Goal: Information Seeking & Learning: Learn about a topic

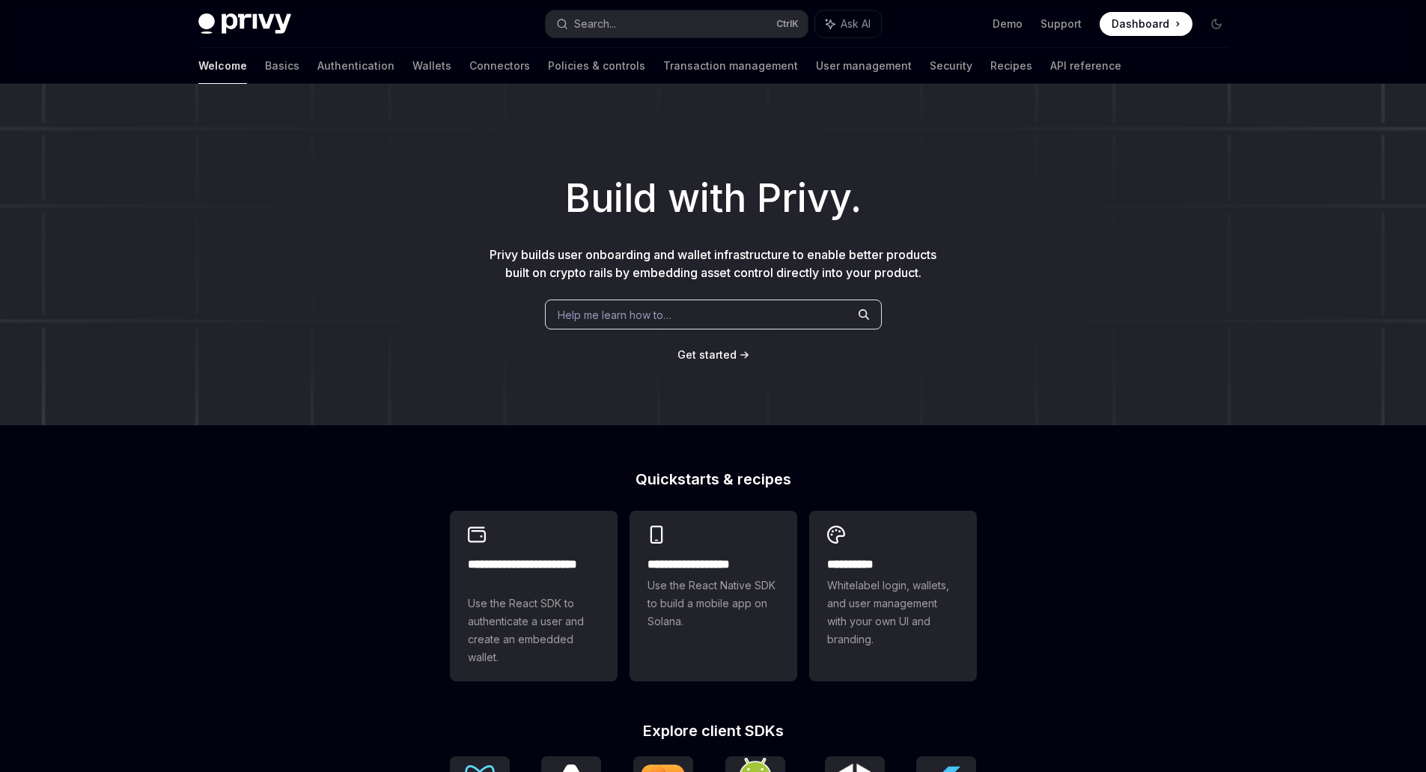
scroll to position [455, 0]
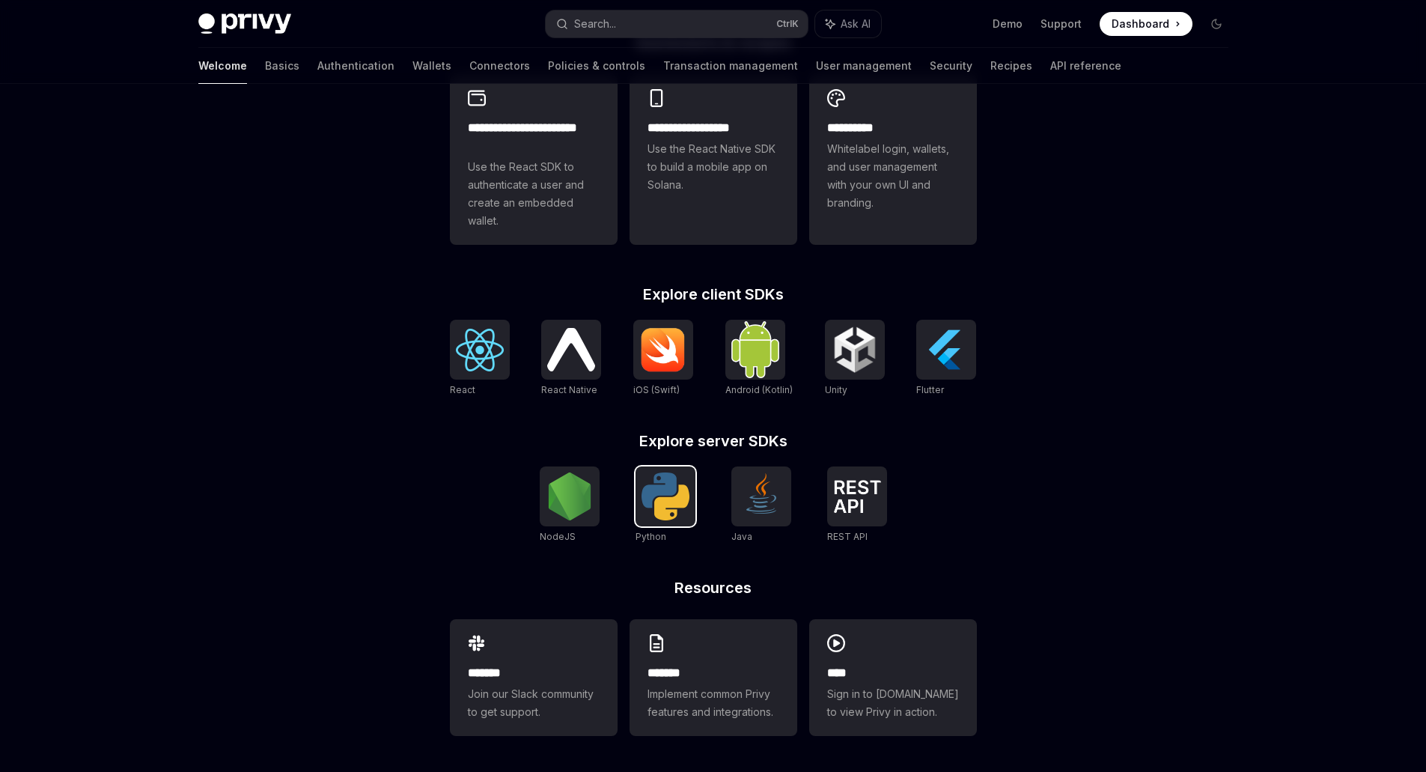
click at [665, 490] on img at bounding box center [666, 496] width 48 height 48
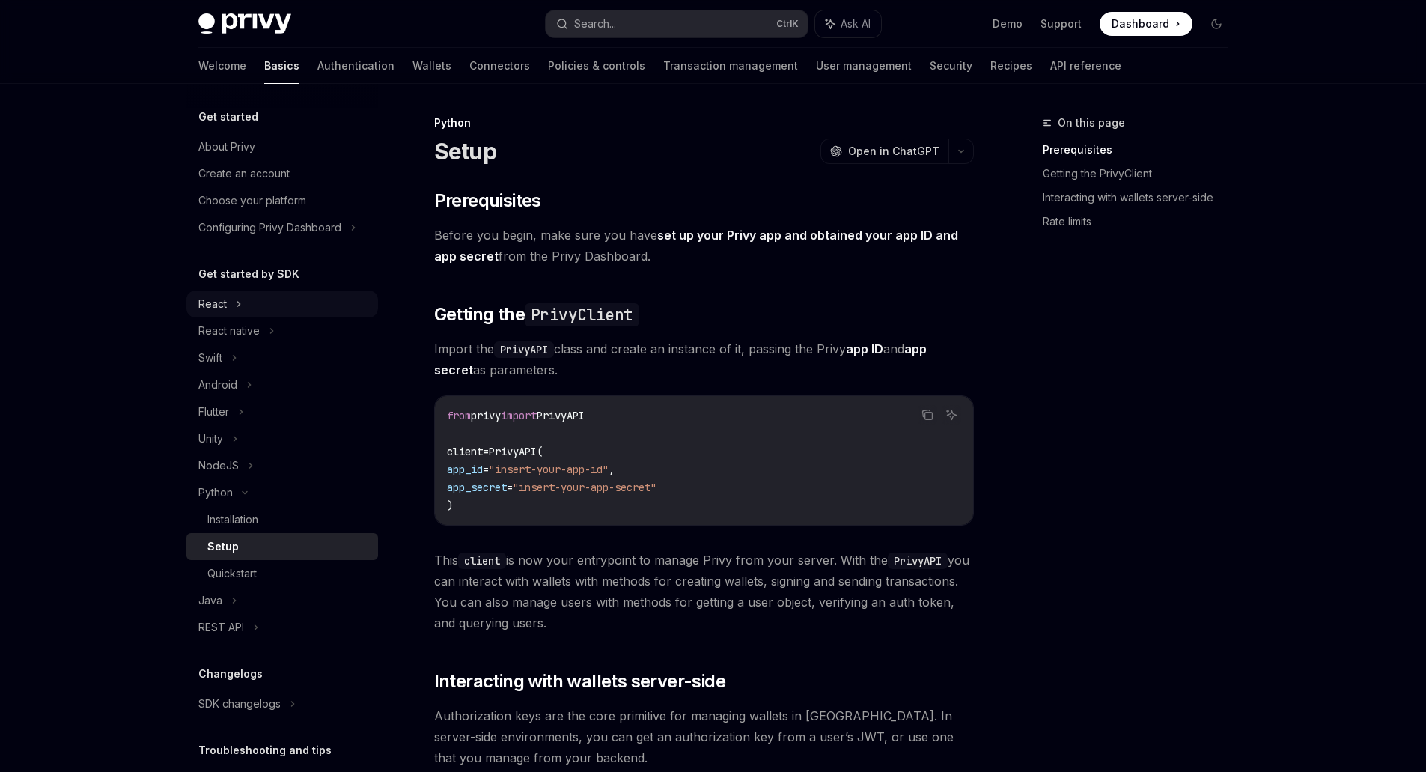
click at [236, 306] on icon at bounding box center [239, 304] width 6 height 18
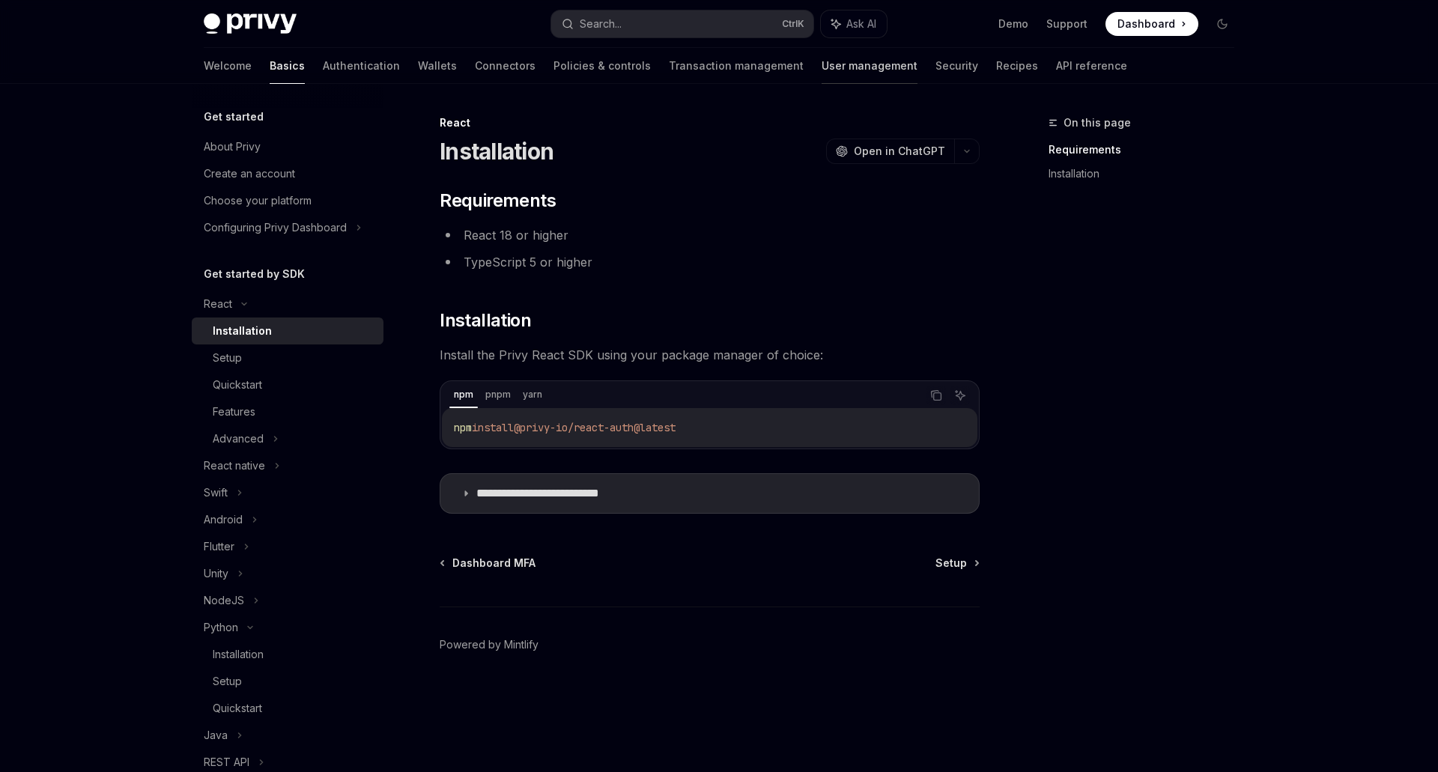
click at [821, 61] on link "User management" at bounding box center [869, 66] width 96 height 36
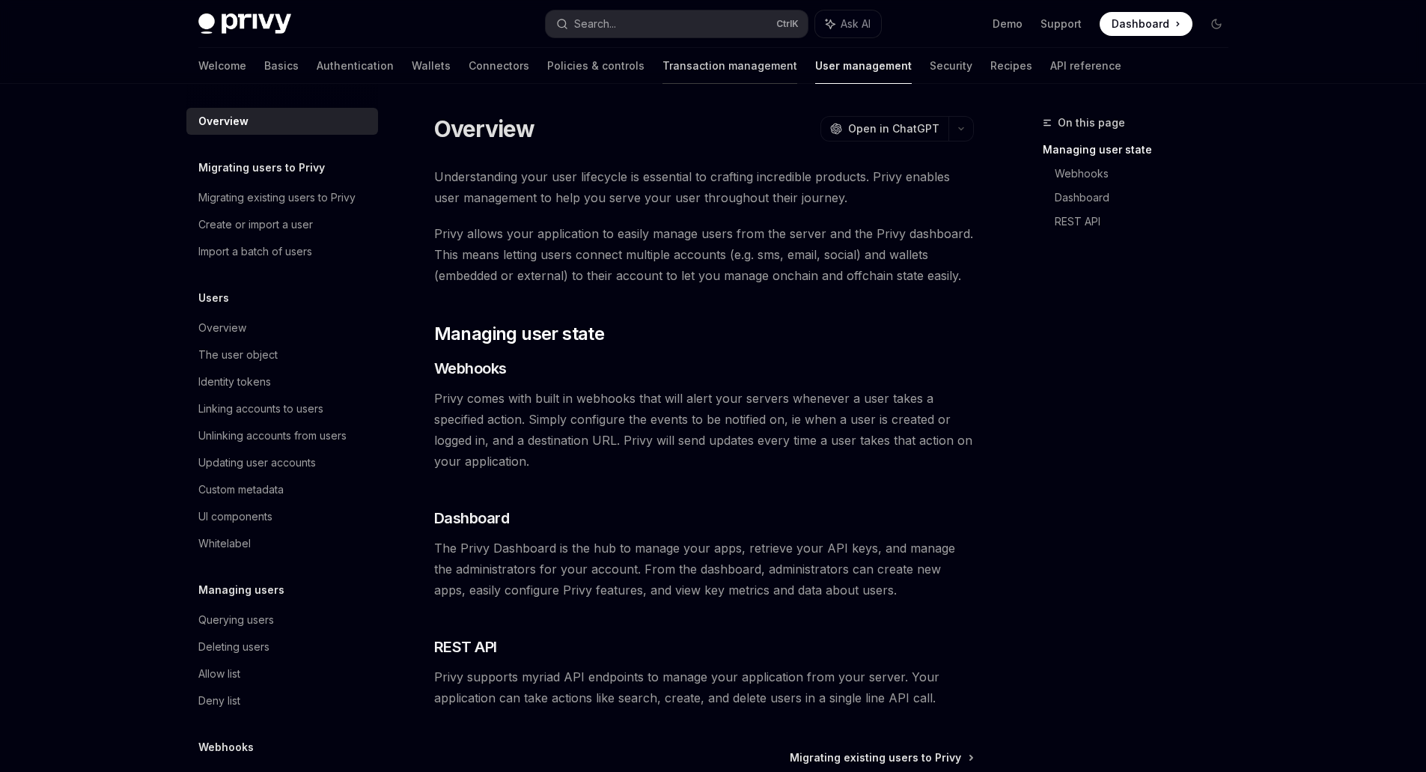
click at [663, 64] on link "Transaction management" at bounding box center [730, 66] width 135 height 36
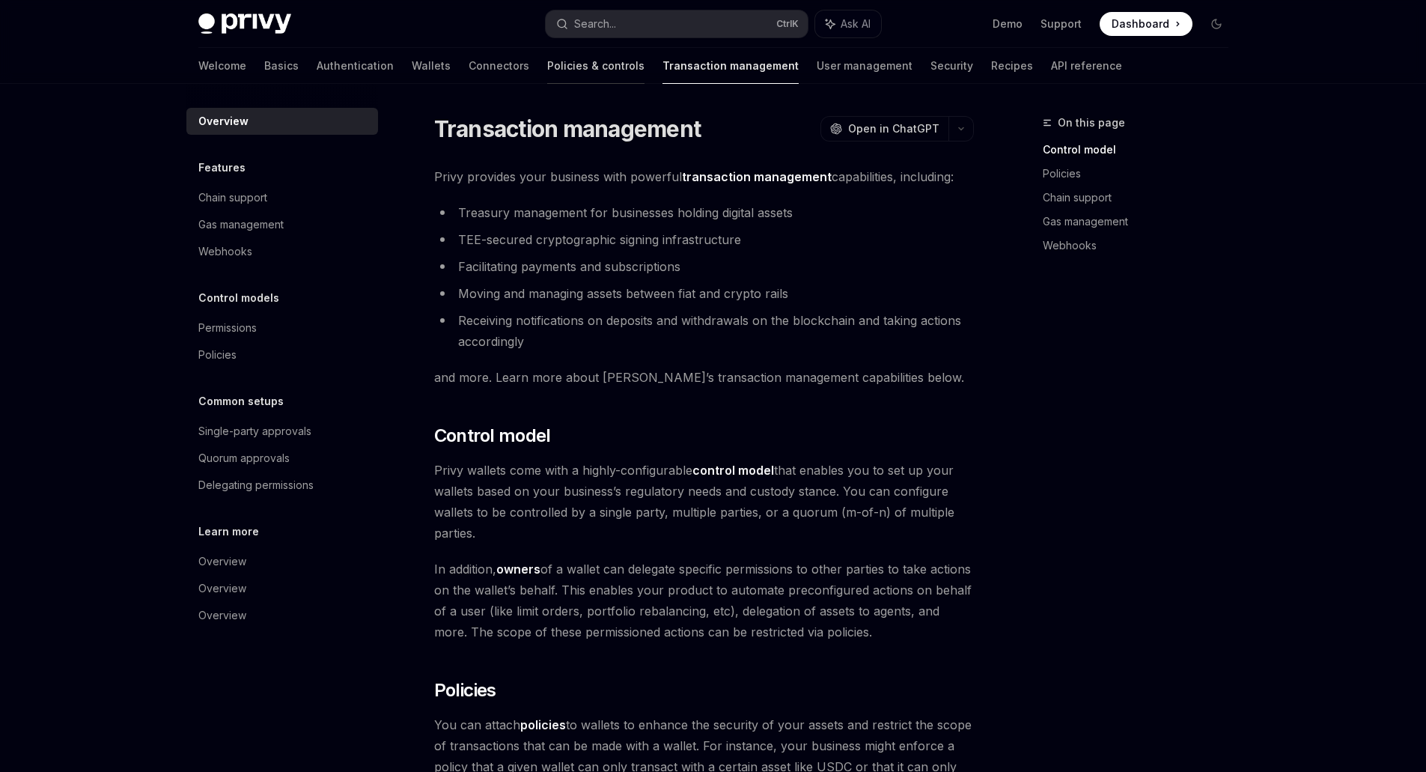
click at [547, 66] on link "Policies & controls" at bounding box center [595, 66] width 97 height 36
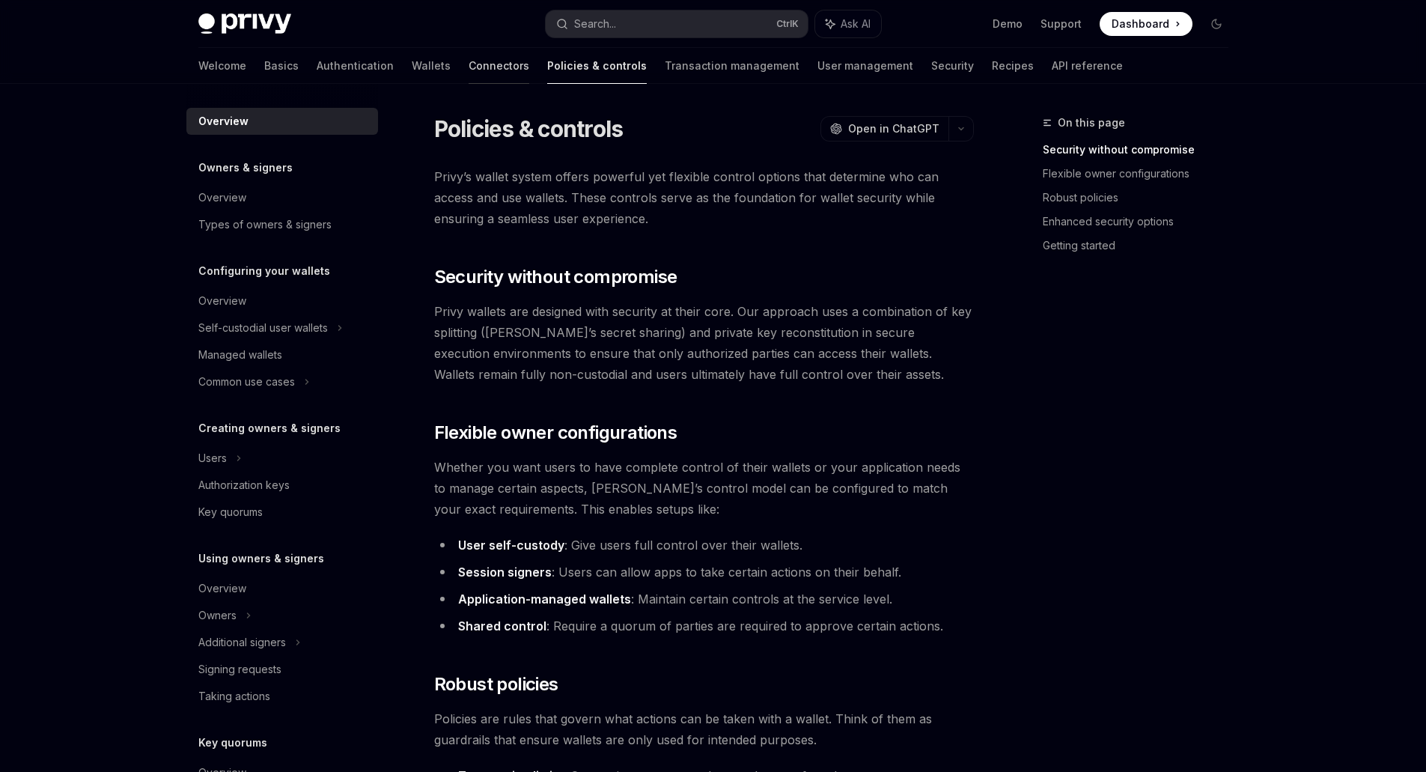
click at [469, 66] on link "Connectors" at bounding box center [499, 66] width 61 height 36
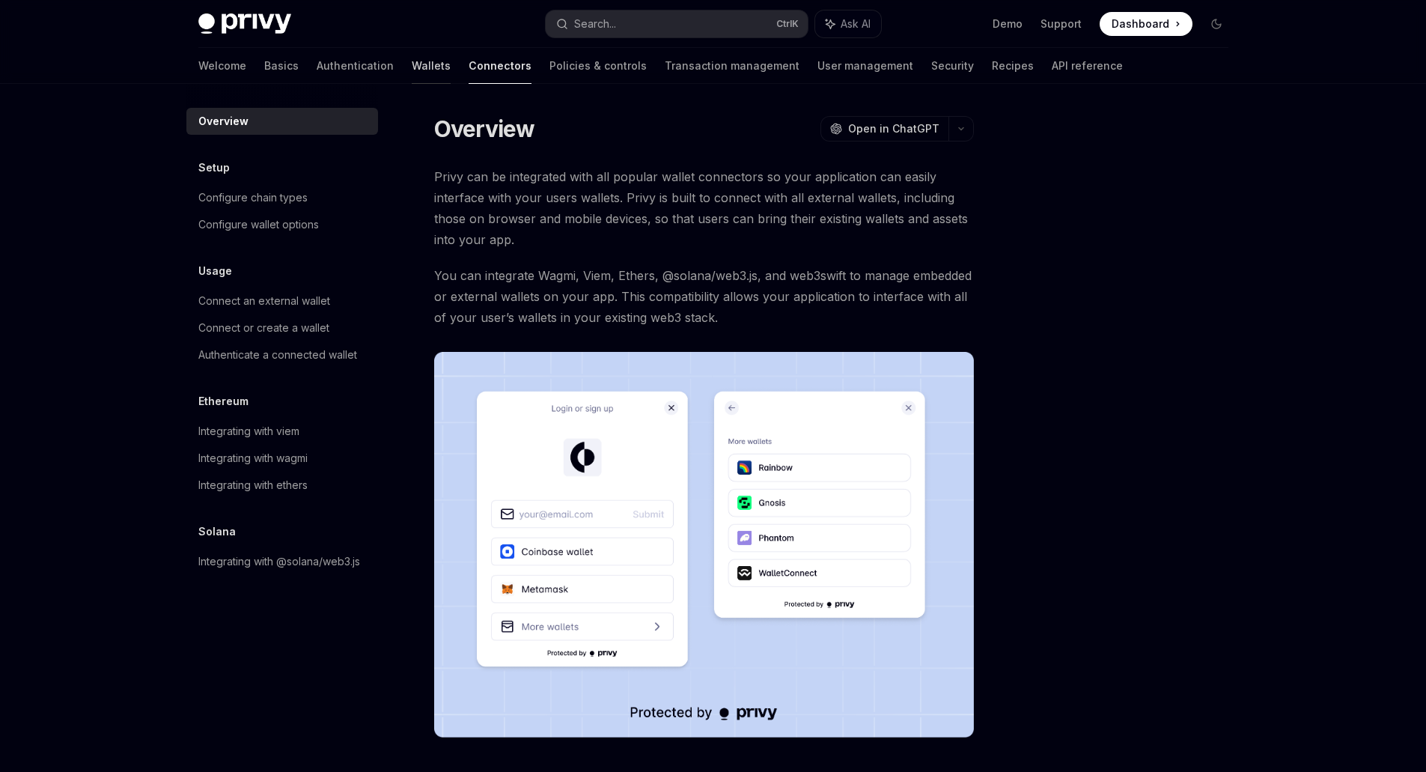
click at [412, 68] on link "Wallets" at bounding box center [431, 66] width 39 height 36
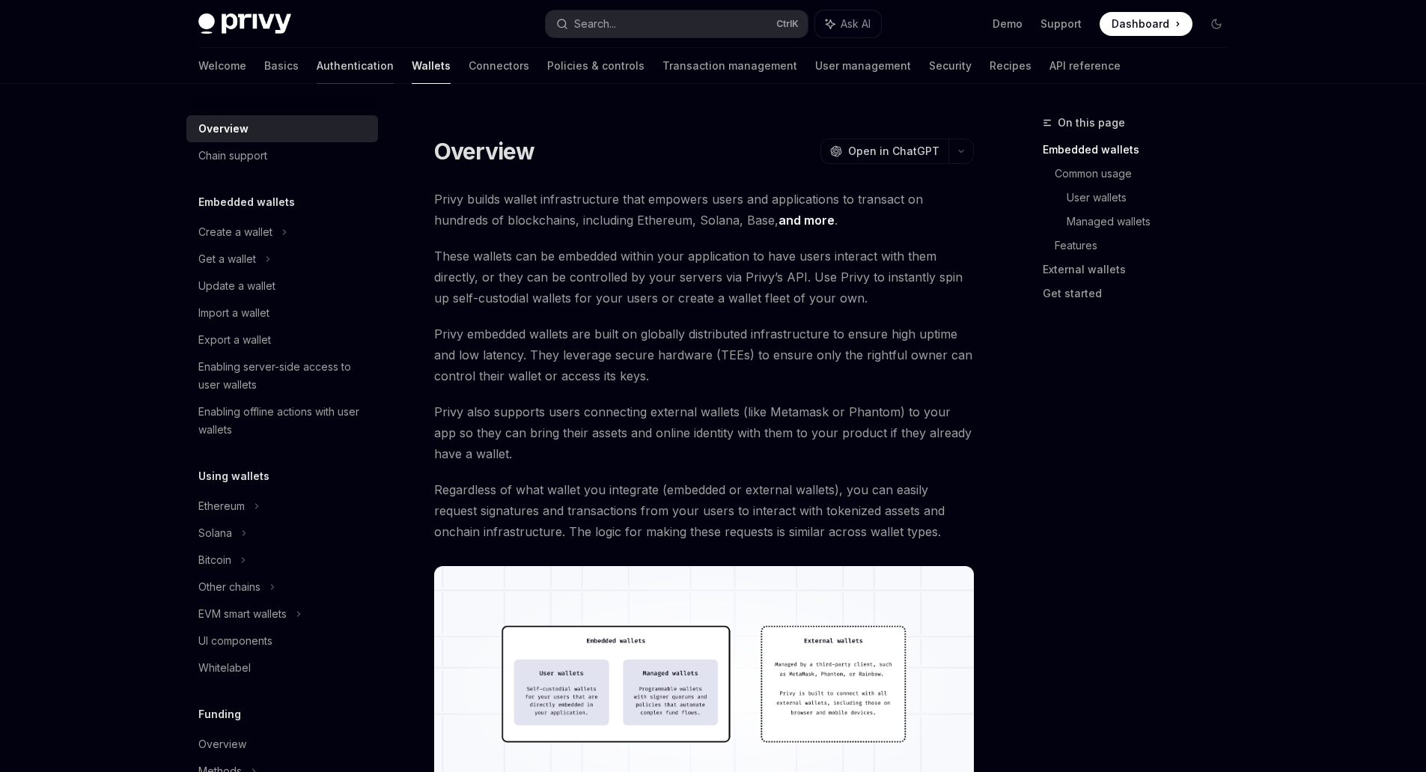
click at [317, 69] on link "Authentication" at bounding box center [355, 66] width 77 height 36
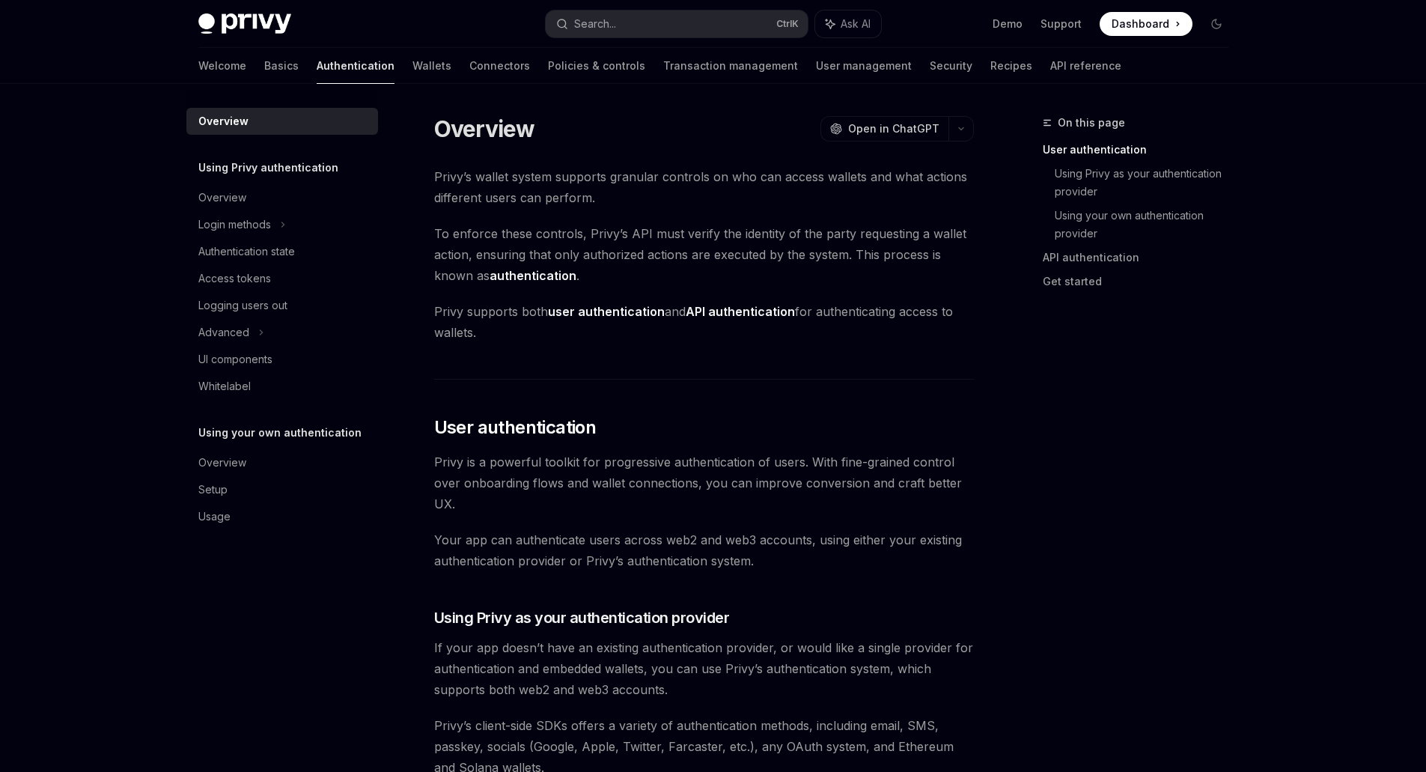
click at [383, 62] on div "Welcome Basics Authentication Wallets Connectors Policies & controls Transactio…" at bounding box center [659, 66] width 923 height 36
click at [413, 61] on link "Wallets" at bounding box center [432, 66] width 39 height 36
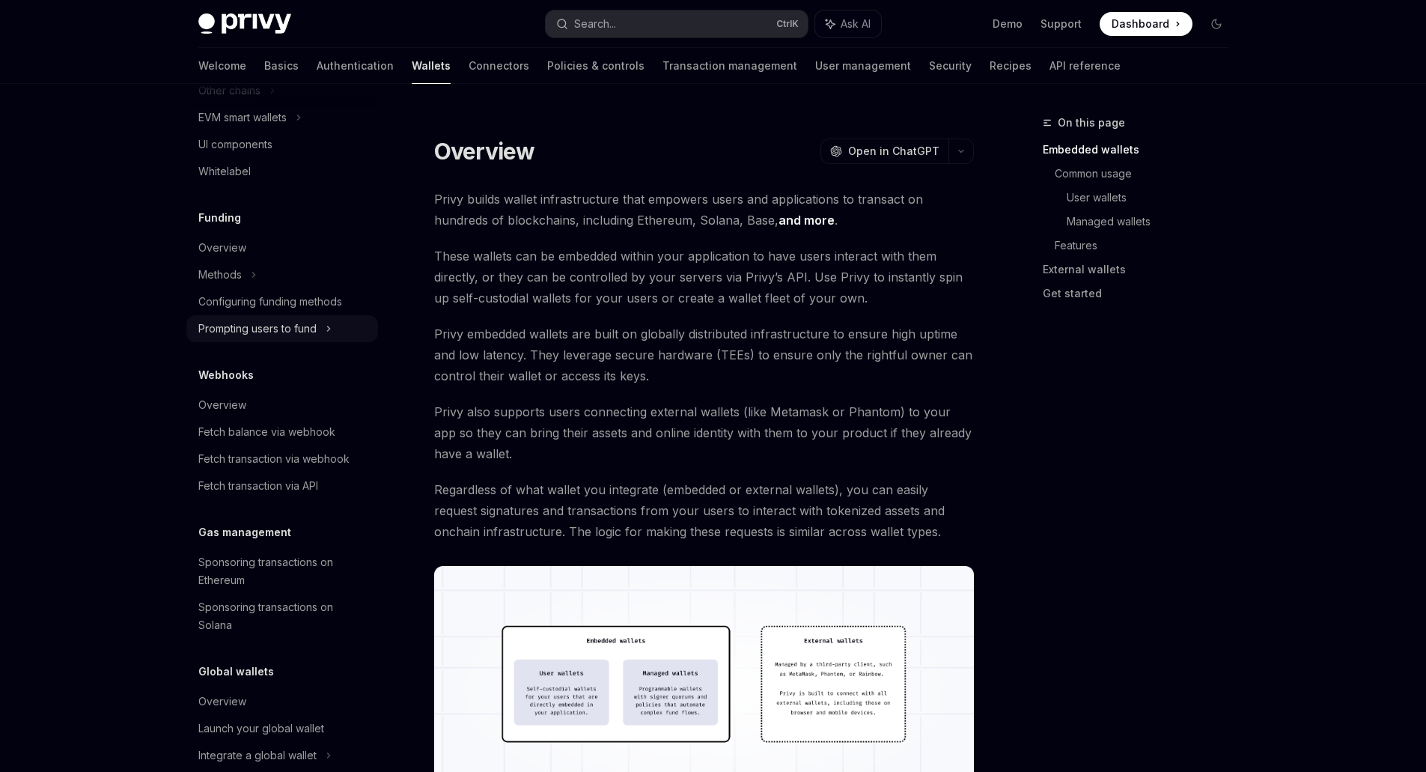
scroll to position [523, 0]
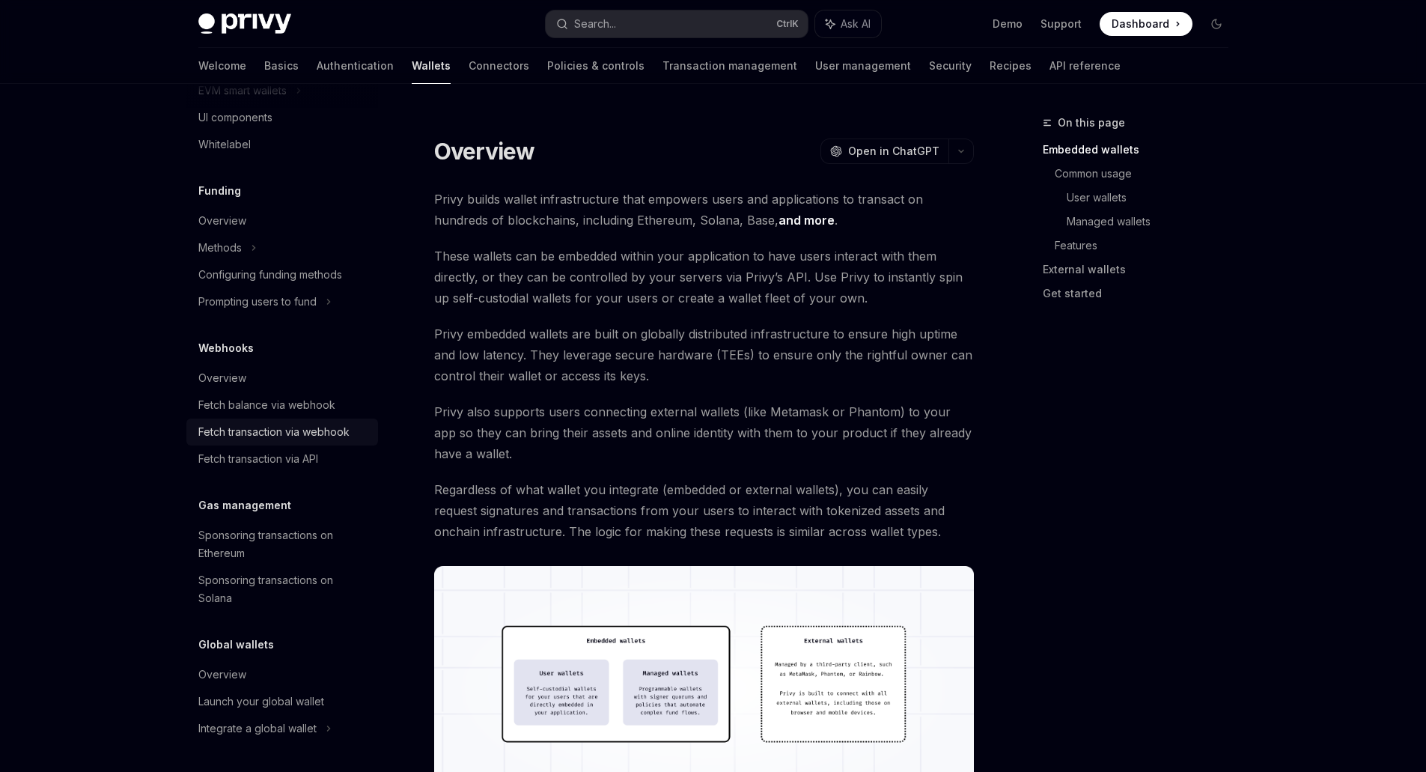
click at [317, 437] on div "Fetch transaction via webhook" at bounding box center [273, 432] width 151 height 18
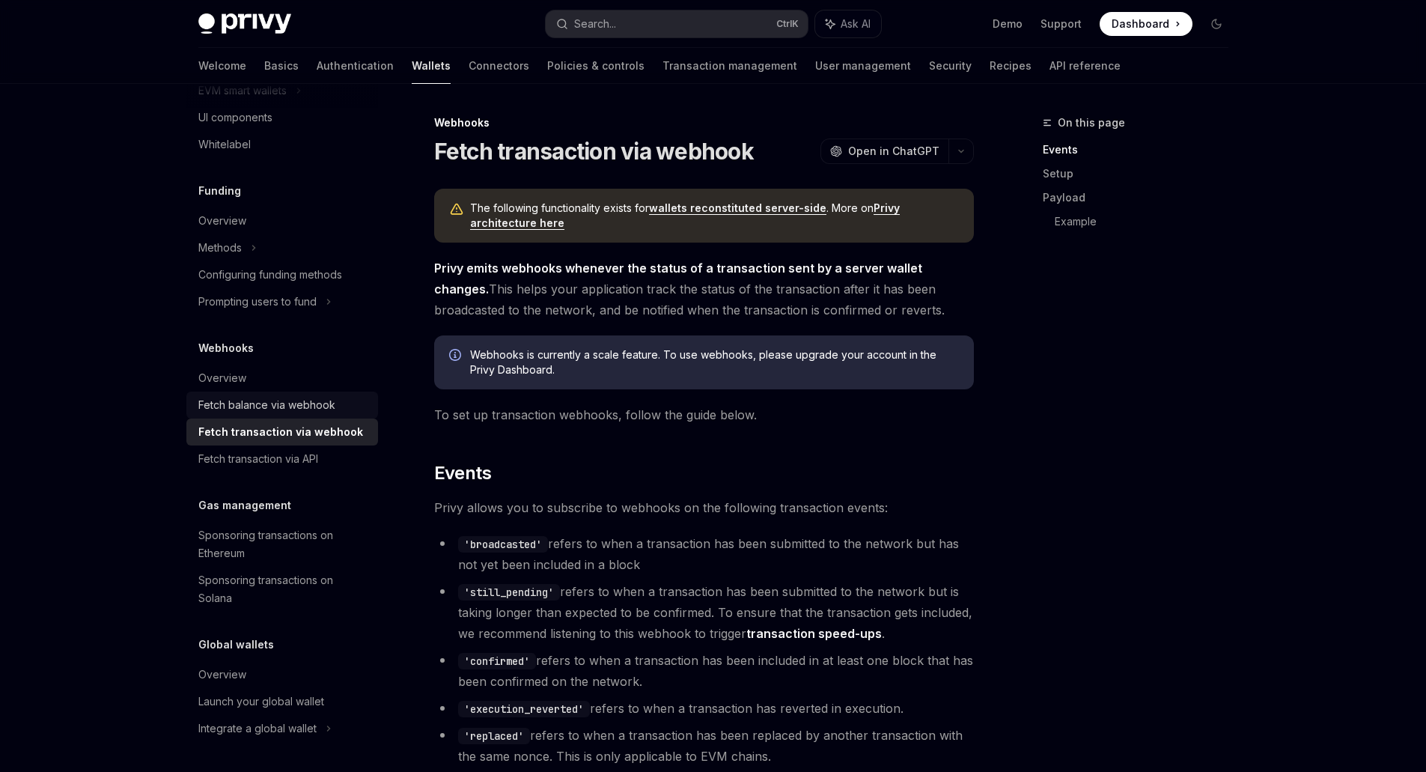
click at [298, 404] on div "Fetch balance via webhook" at bounding box center [266, 405] width 137 height 18
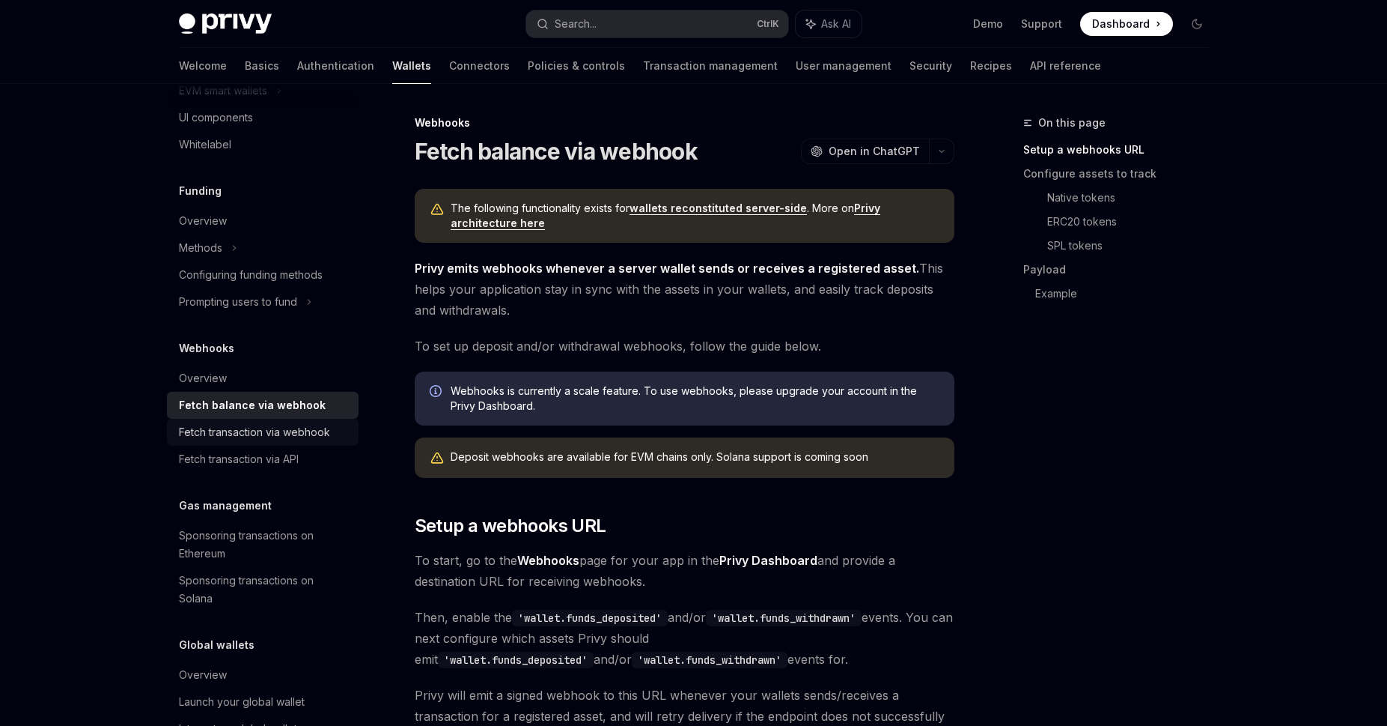
click at [303, 431] on div "Fetch transaction via webhook" at bounding box center [254, 432] width 151 height 18
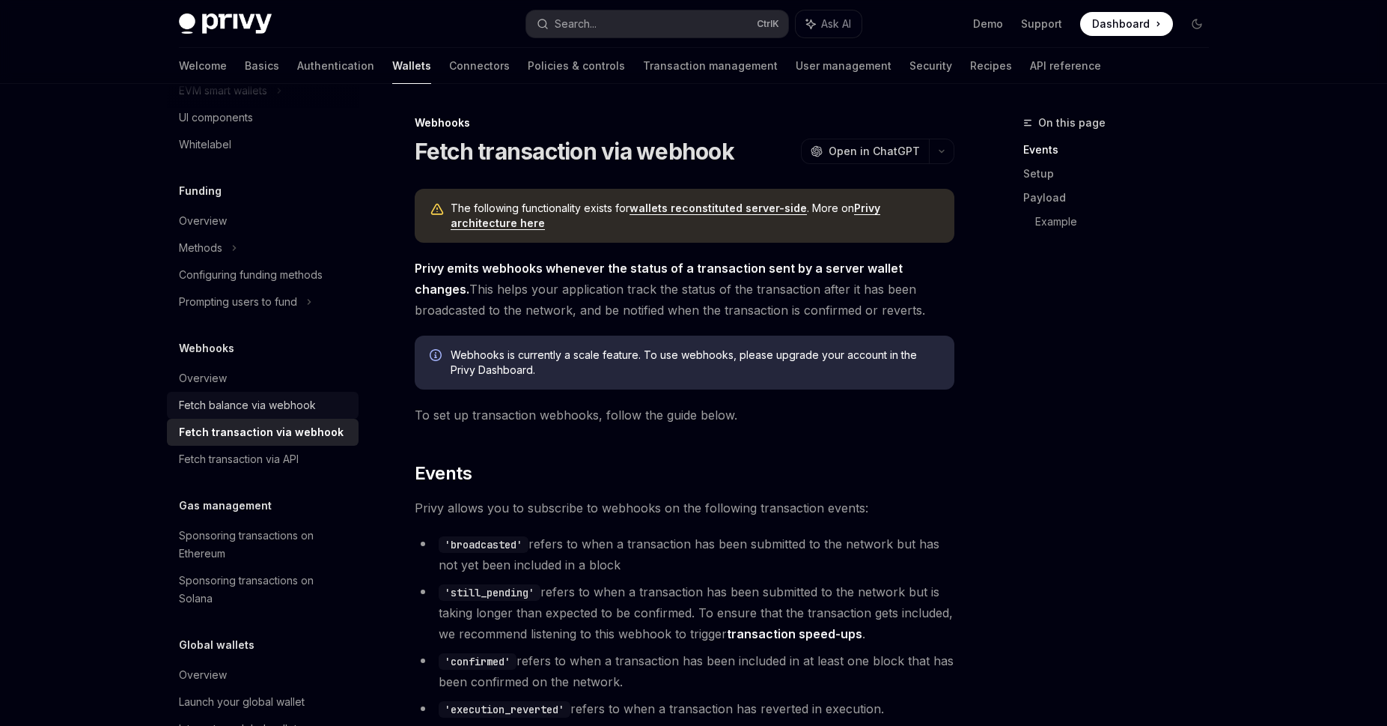
click at [298, 411] on div "Fetch balance via webhook" at bounding box center [247, 405] width 137 height 18
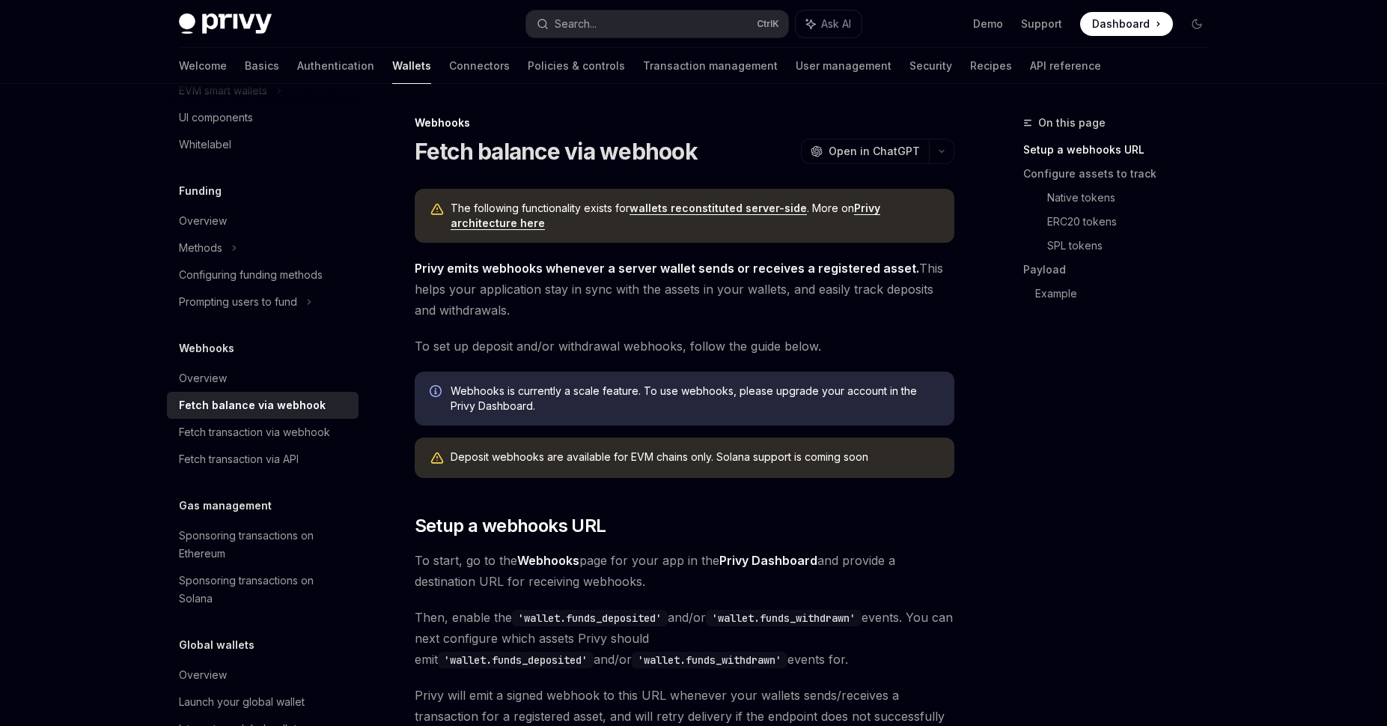
type textarea "*"
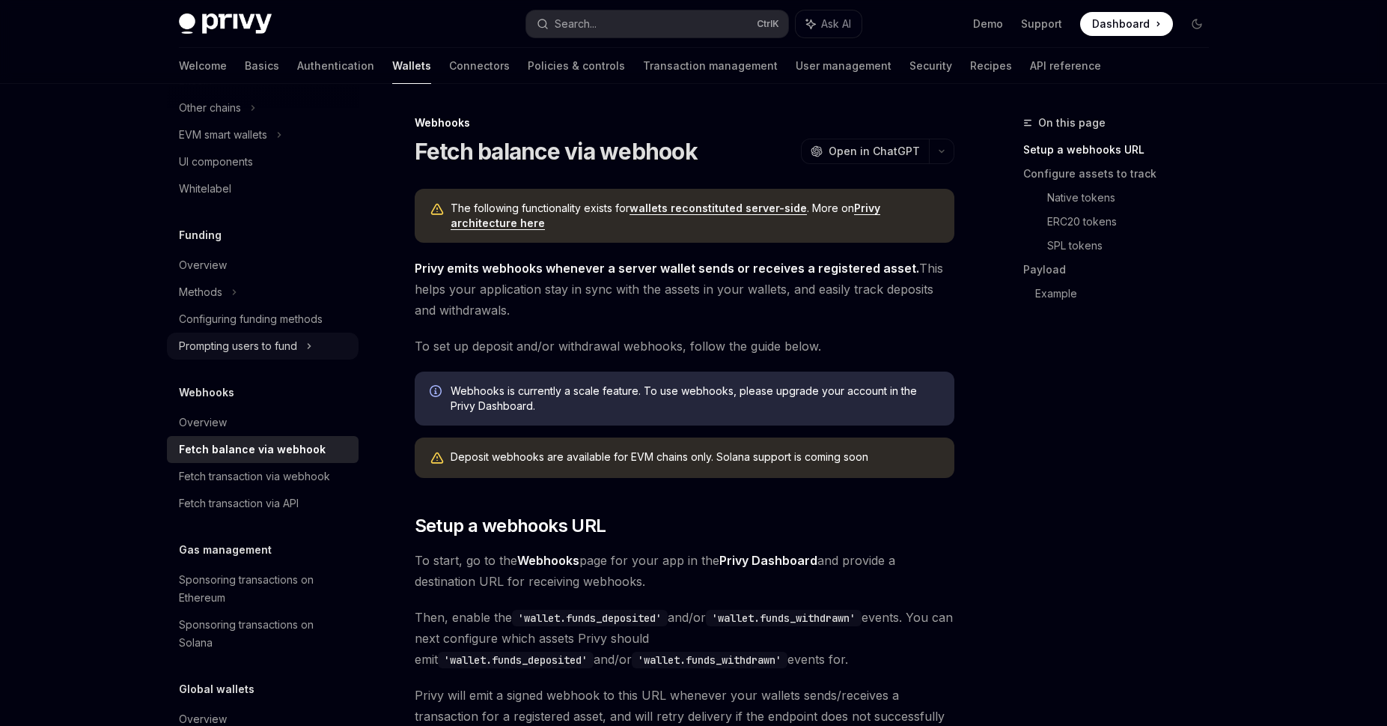
scroll to position [570, 0]
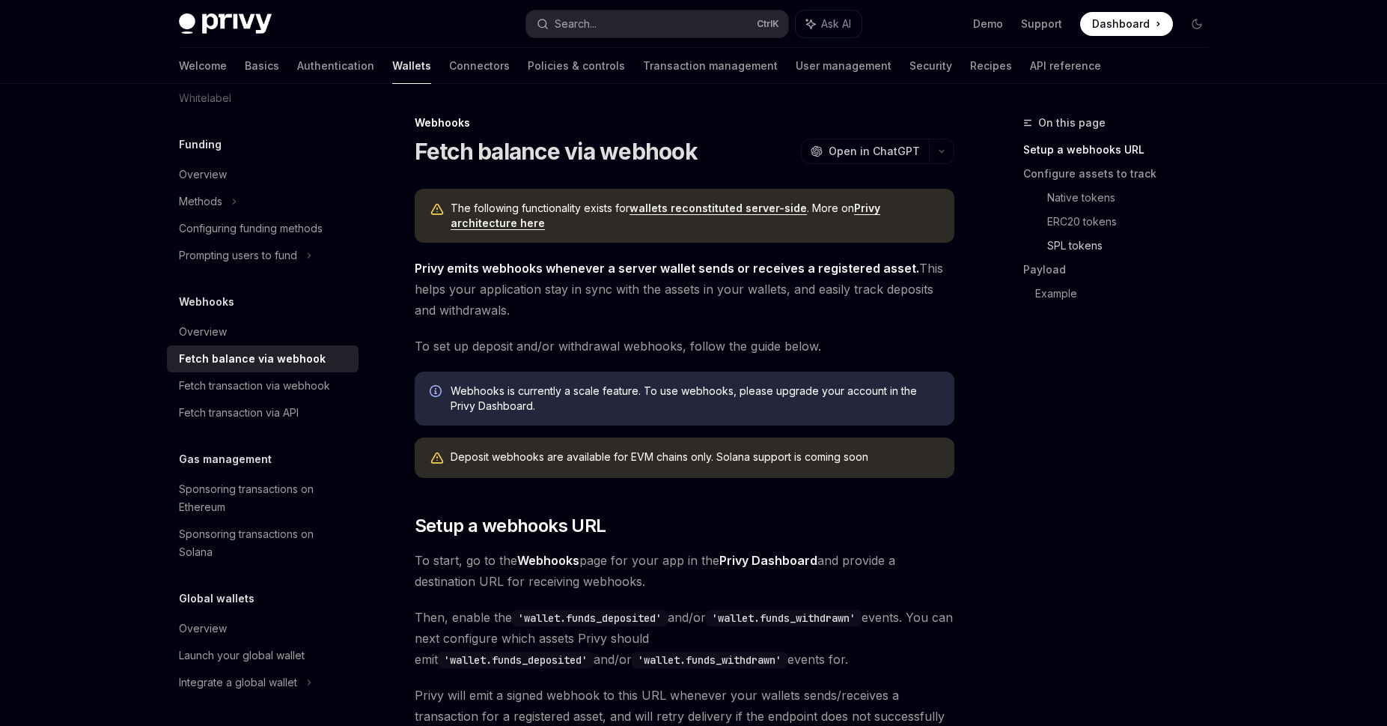
click at [1090, 245] on link "SPL tokens" at bounding box center [1135, 246] width 174 height 24
